Goal: Transaction & Acquisition: Purchase product/service

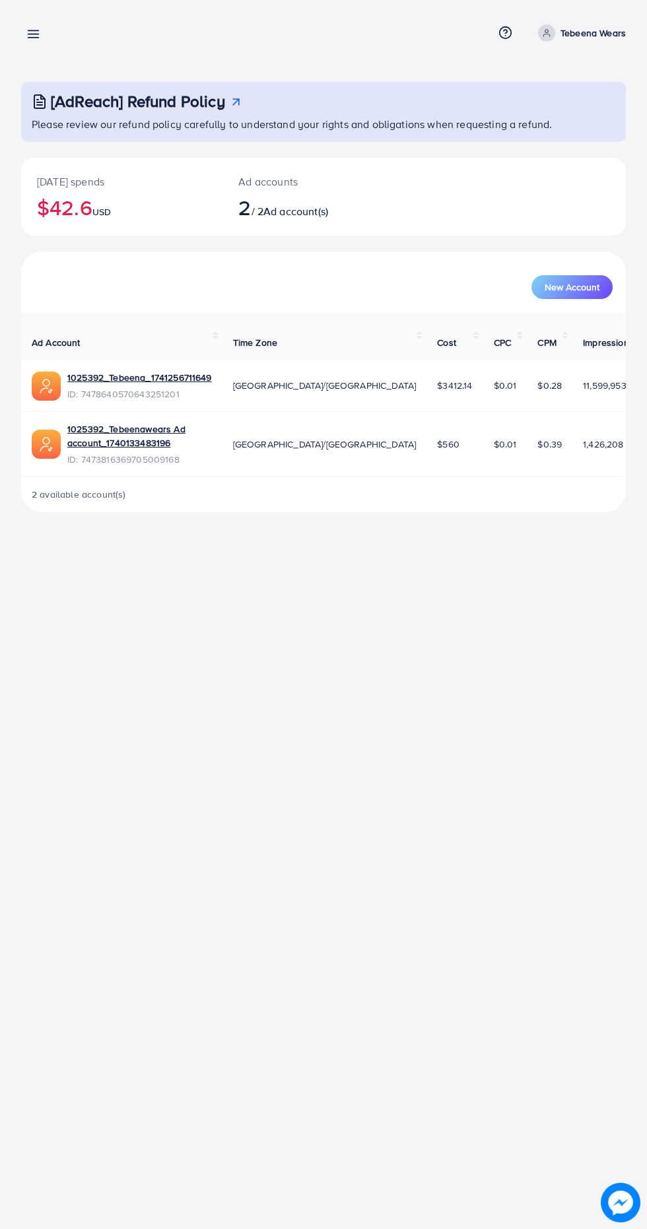
click at [25, 26] on link at bounding box center [30, 33] width 19 height 16
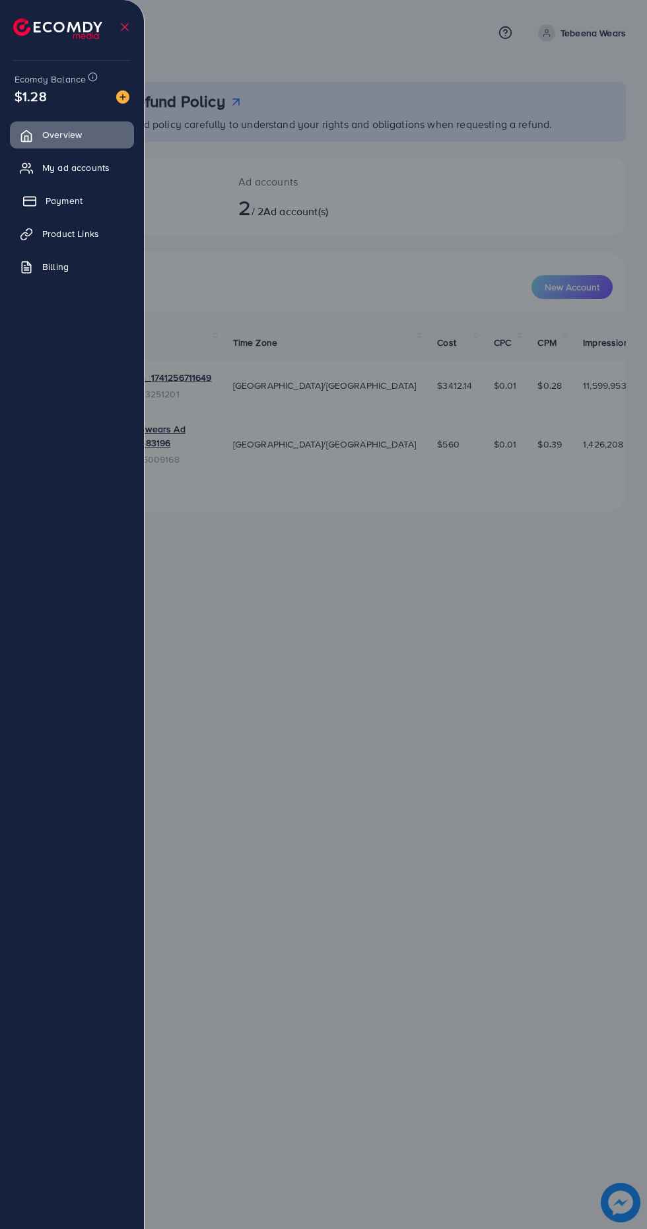
click at [26, 201] on icon at bounding box center [29, 201] width 13 height 13
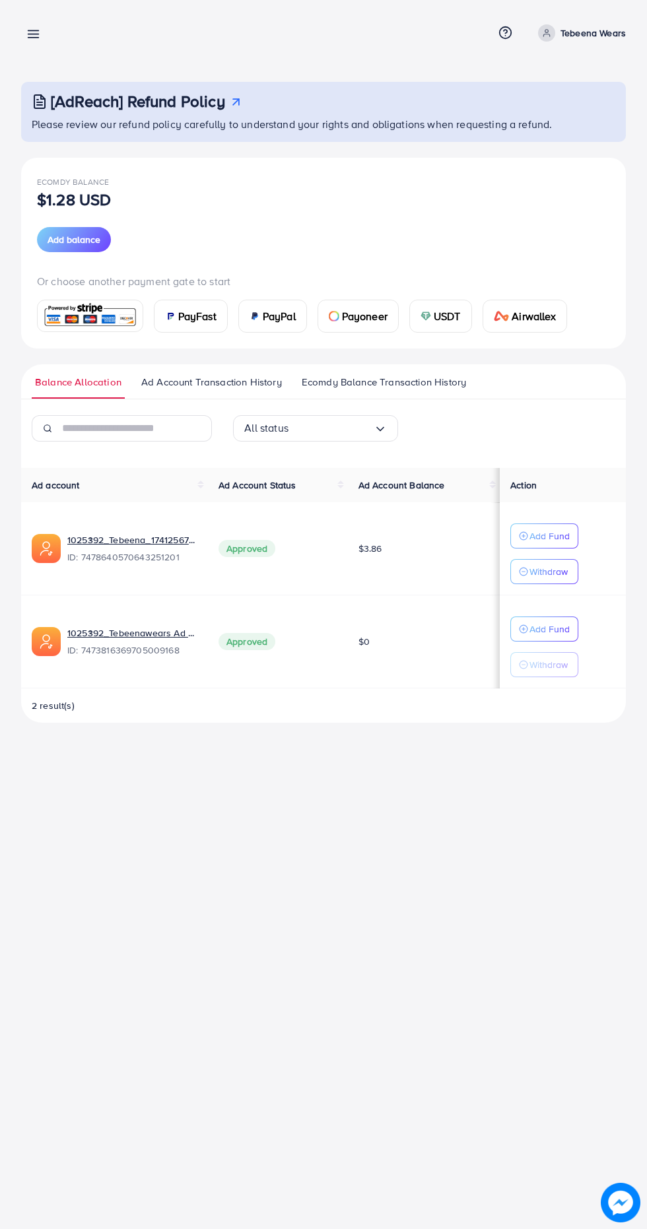
click at [33, 38] on line at bounding box center [33, 38] width 11 height 0
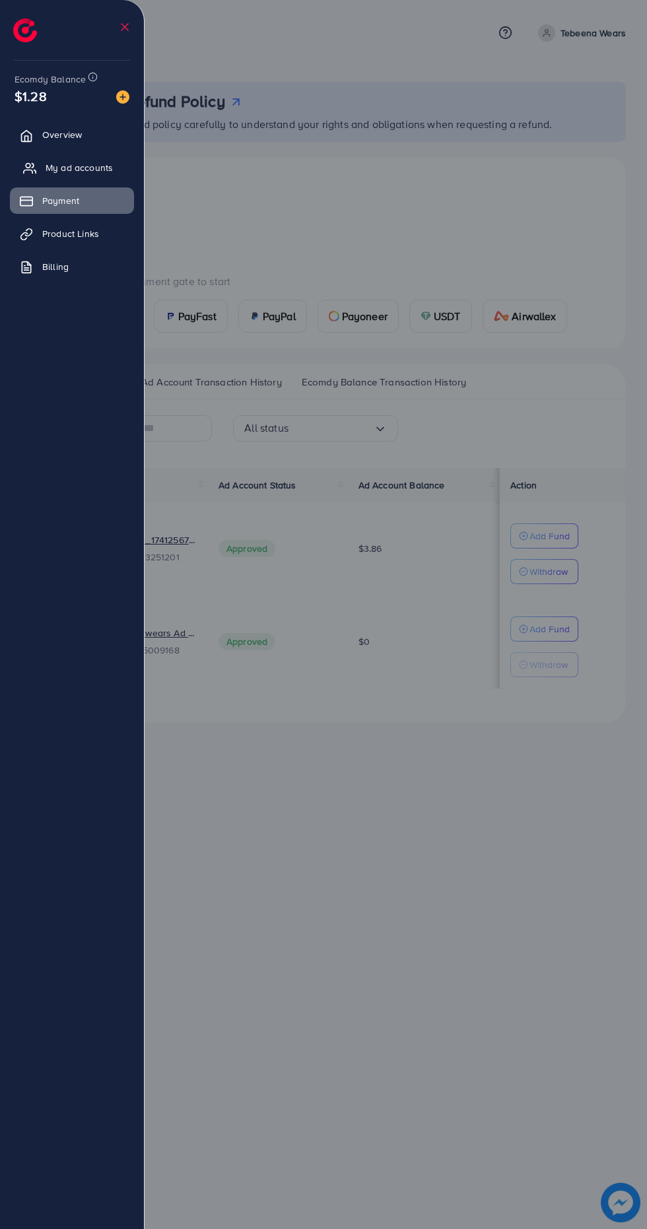
click at [26, 168] on icon at bounding box center [29, 168] width 13 height 13
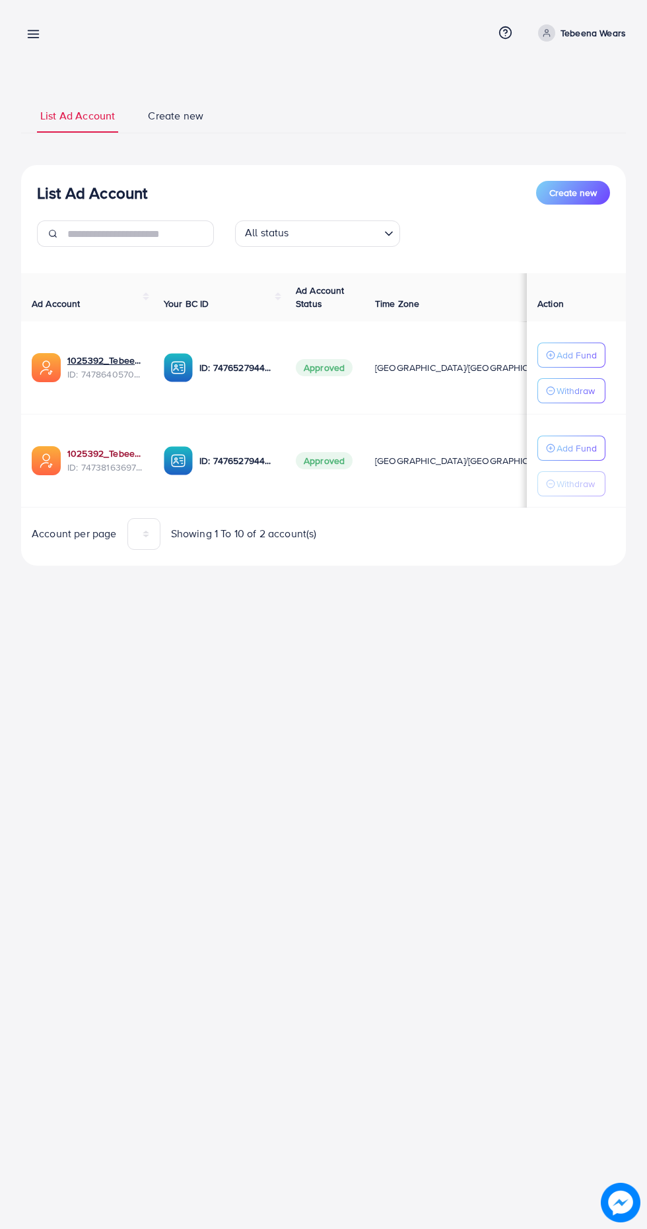
click at [81, 447] on link "1025392_Tebeenawears Ad account_1740133483196" at bounding box center [104, 453] width 75 height 13
